Goal: Transaction & Acquisition: Purchase product/service

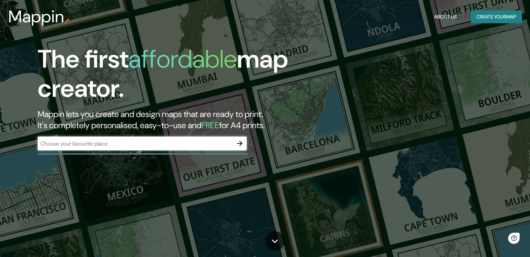
click at [124, 150] on div "​" at bounding box center [142, 144] width 209 height 14
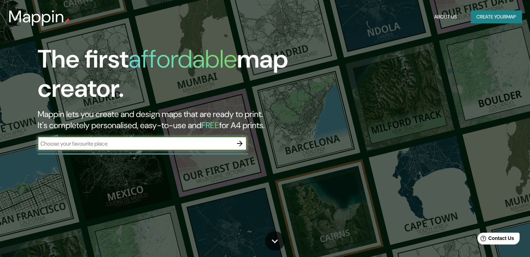
click at [129, 145] on input "text" at bounding box center [135, 144] width 195 height 8
type input "[GEOGRAPHIC_DATA], [GEOGRAPHIC_DATA]"
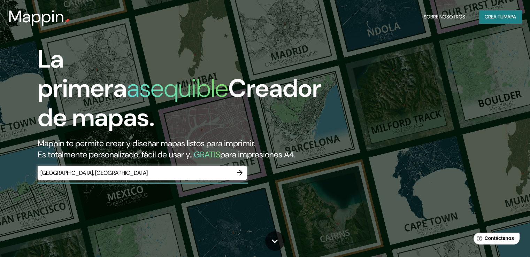
click at [240, 147] on font "Mappin te permite crear y diseñar mapas listos para imprimir." at bounding box center [147, 143] width 218 height 11
click at [242, 177] on icon "button" at bounding box center [240, 173] width 8 height 8
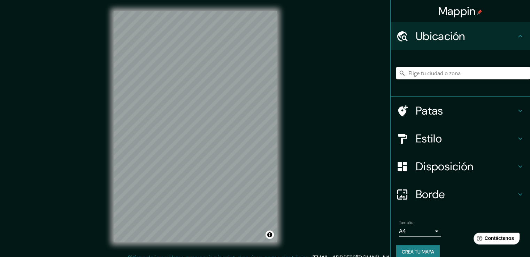
click at [441, 76] on input "Elige tu ciudad o zona" at bounding box center [463, 73] width 134 height 13
click at [435, 71] on input "Elige tu ciudad o zona" at bounding box center [463, 73] width 134 height 13
click at [434, 71] on input "Elige tu ciudad o zona" at bounding box center [463, 73] width 134 height 13
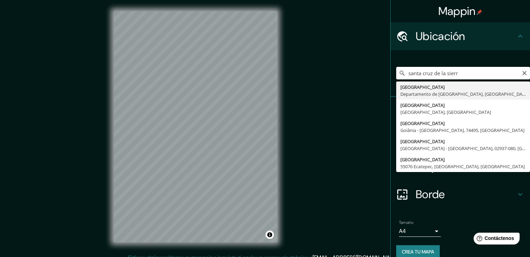
type input "[GEOGRAPHIC_DATA], [GEOGRAPHIC_DATA], [GEOGRAPHIC_DATA]"
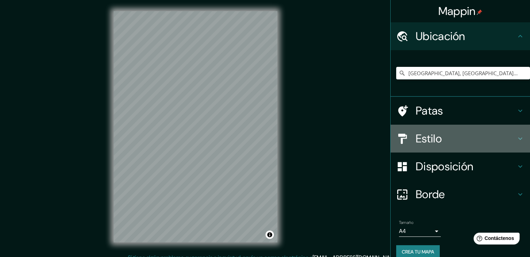
click at [464, 144] on h4 "Estilo" at bounding box center [466, 139] width 100 height 14
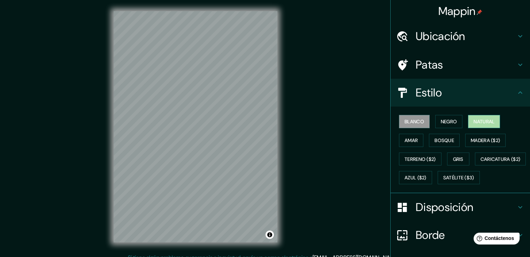
click at [486, 119] on font "Natural" at bounding box center [484, 122] width 21 height 6
click at [455, 121] on button "Negro" at bounding box center [449, 121] width 28 height 13
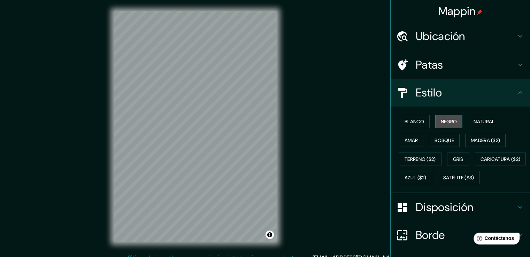
click at [448, 122] on font "Negro" at bounding box center [449, 122] width 16 height 6
click at [406, 119] on font "Blanco" at bounding box center [415, 122] width 20 height 6
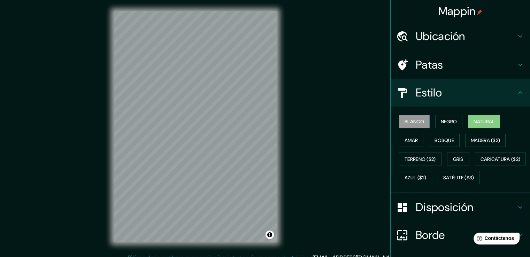
click at [490, 120] on font "Natural" at bounding box center [484, 122] width 21 height 6
click at [410, 139] on font "Amar" at bounding box center [411, 140] width 13 height 6
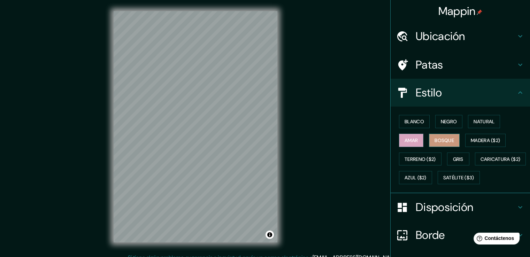
click at [435, 140] on font "Bosque" at bounding box center [445, 140] width 20 height 6
click at [478, 119] on font "Natural" at bounding box center [484, 122] width 21 height 6
click at [440, 137] on font "Bosque" at bounding box center [445, 140] width 20 height 6
click at [475, 119] on font "Natural" at bounding box center [484, 122] width 21 height 6
